Goal: Task Accomplishment & Management: Use online tool/utility

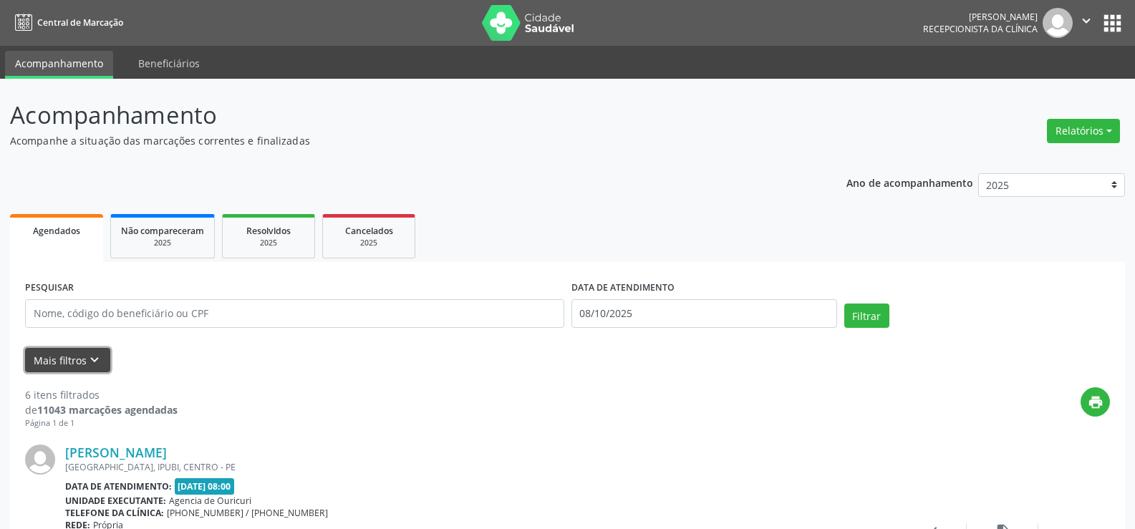
click at [87, 358] on icon "keyboard_arrow_down" at bounding box center [95, 360] width 16 height 16
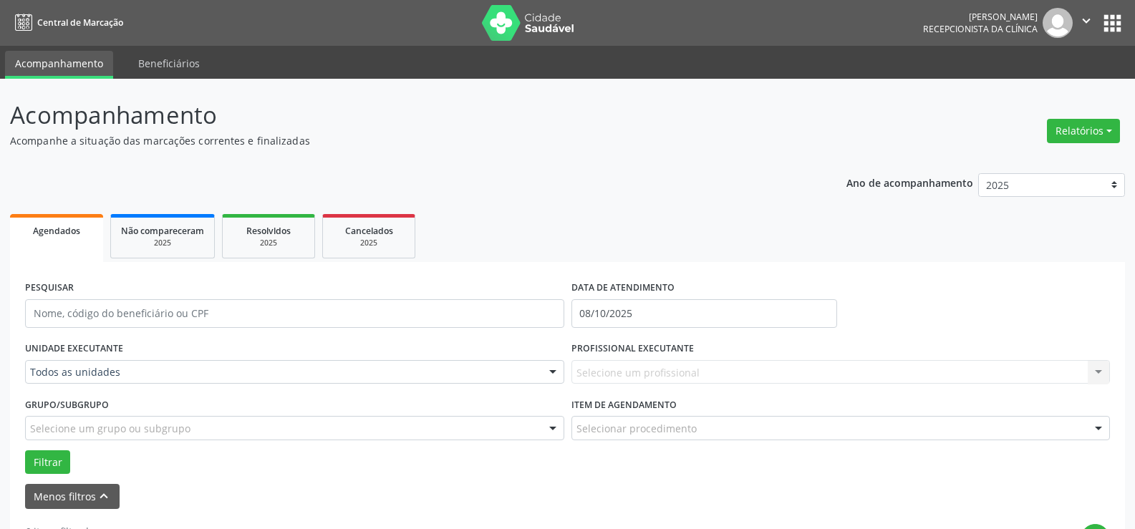
click at [780, 391] on div "PROFISSIONAL EXECUTANTE Selecione um profissional Nenhum resultado encontrado p…" at bounding box center [841, 366] width 546 height 56
click at [778, 375] on div "Selecione um profissional Nenhum resultado encontrado para: " " Não há nenhuma …" at bounding box center [840, 372] width 539 height 24
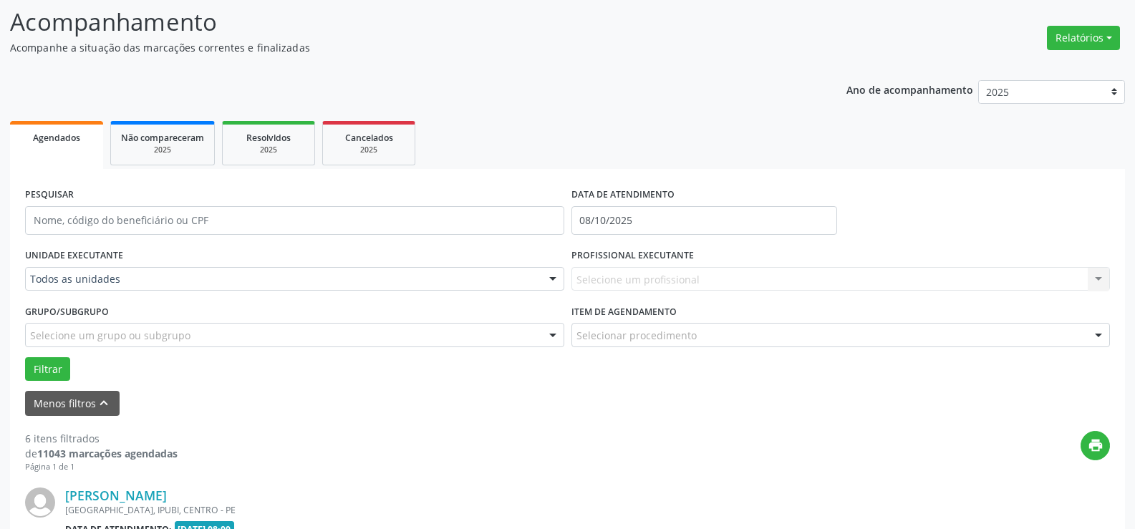
scroll to position [72, 0]
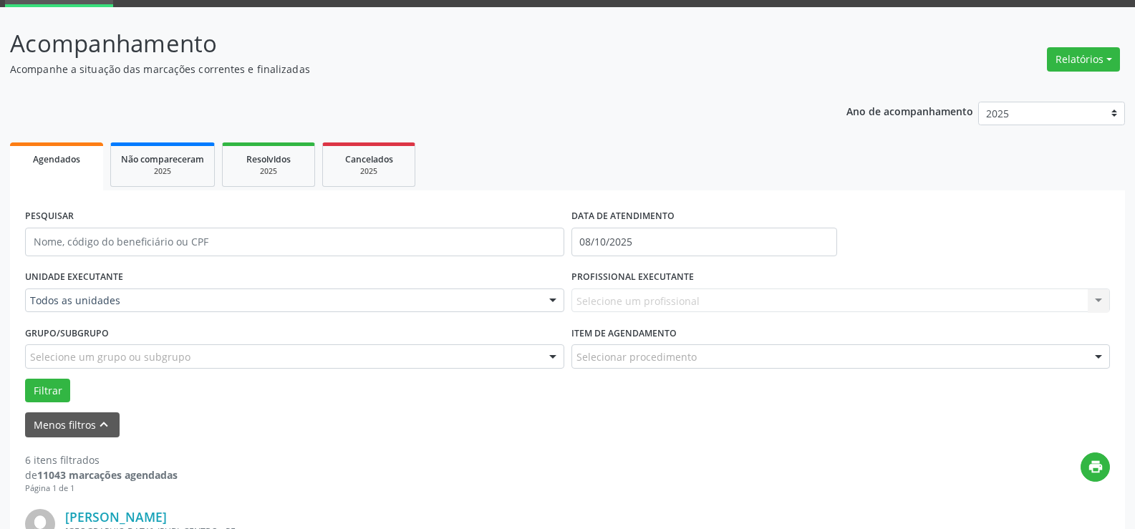
click at [689, 295] on div "Selecione um profissional Nenhum resultado encontrado para: " " Não há nenhuma …" at bounding box center [840, 301] width 539 height 24
click at [691, 299] on div "Selecione um profissional Nenhum resultado encontrado para: " " Não há nenhuma …" at bounding box center [840, 301] width 539 height 24
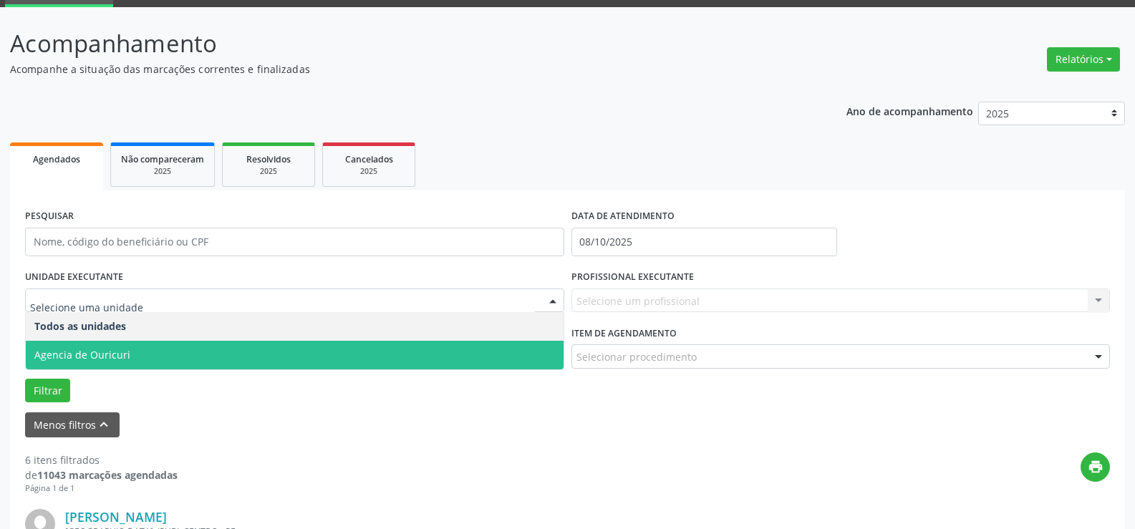
click at [205, 348] on span "Agencia de Ouricuri" at bounding box center [295, 355] width 538 height 29
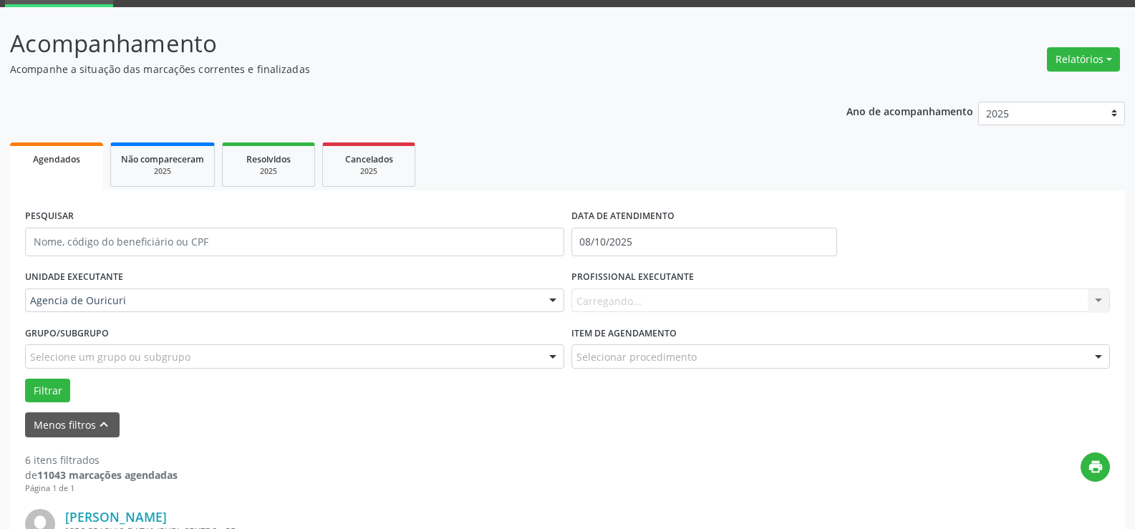
click at [674, 306] on div "Carregando... Nenhum resultado encontrado para: " " Não há nenhuma opção para s…" at bounding box center [840, 301] width 539 height 24
click at [712, 57] on p "Acompanhamento" at bounding box center [400, 44] width 780 height 36
click at [669, 312] on div "Todos os profissionais Todos os profissionais [PERSON_NAME] [PERSON_NAME] [PERS…" at bounding box center [840, 301] width 539 height 24
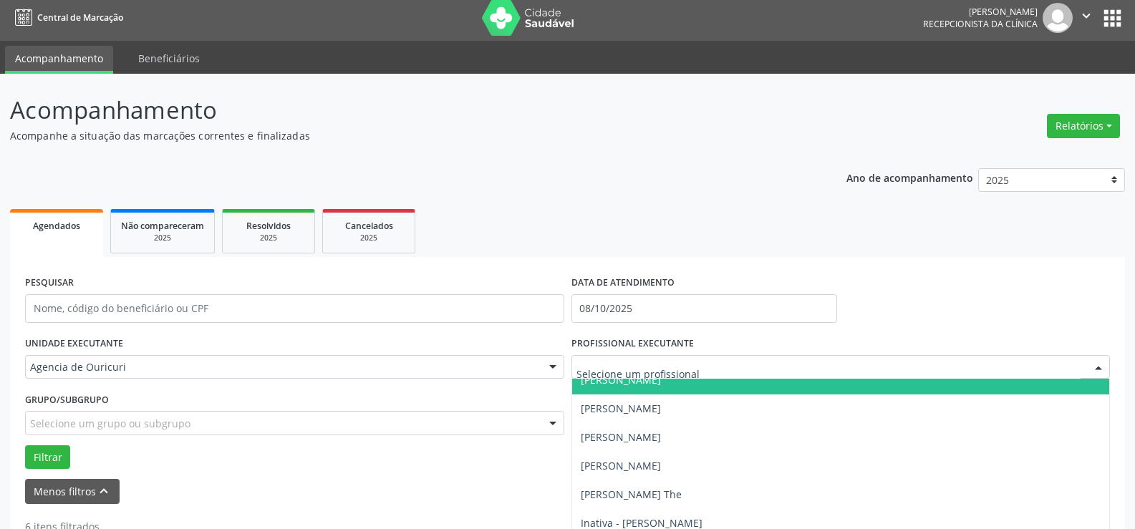
scroll to position [0, 0]
